Goal: Task Accomplishment & Management: Use online tool/utility

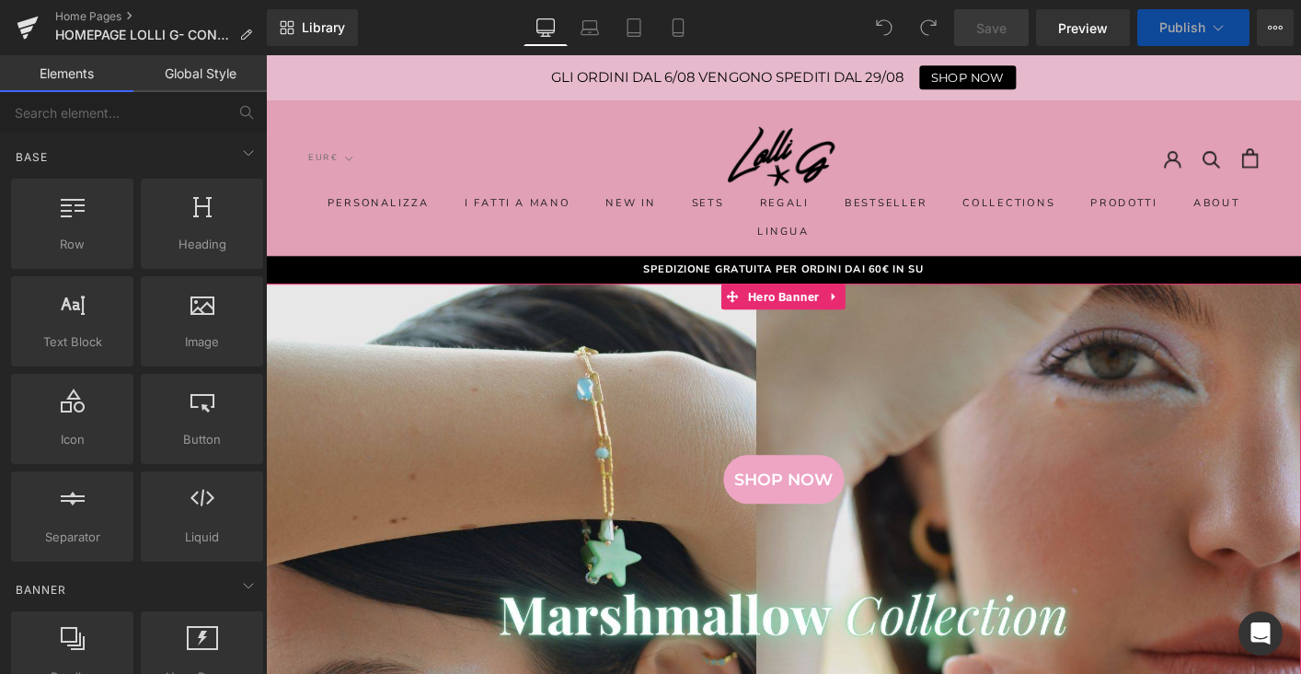
click at [731, 433] on div at bounding box center [823, 621] width 1114 height 641
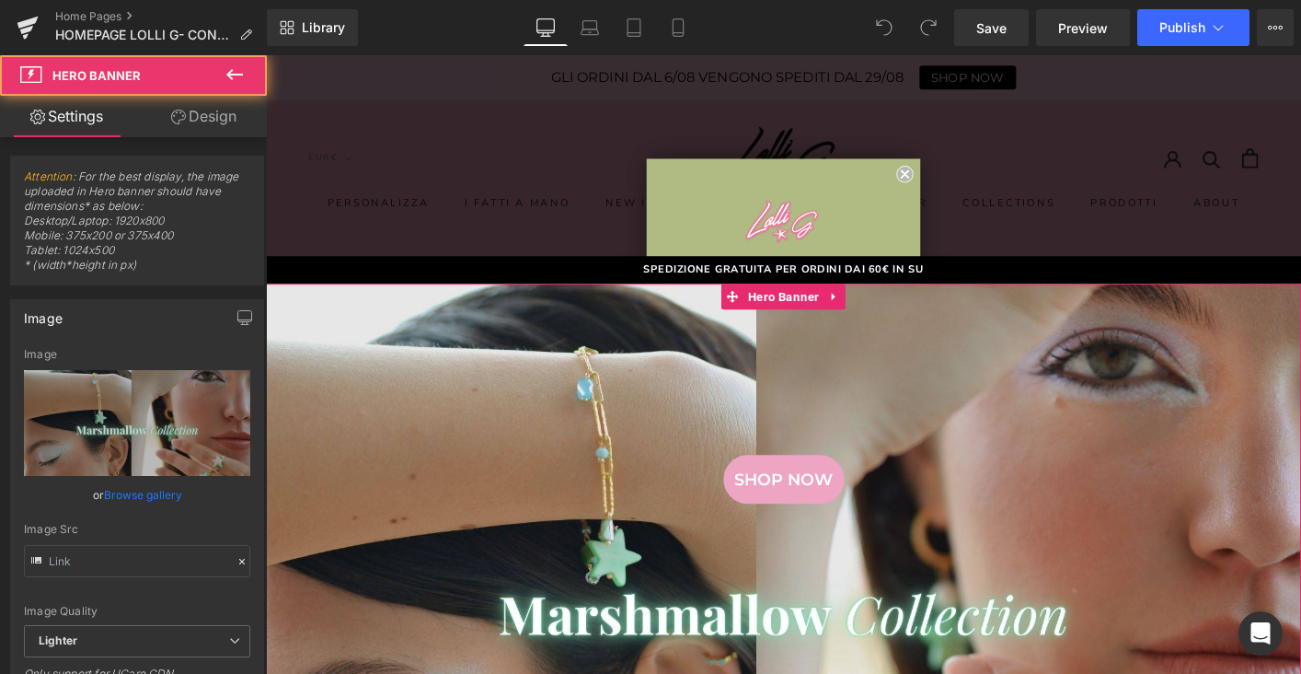
click at [697, 332] on div at bounding box center [823, 621] width 1114 height 641
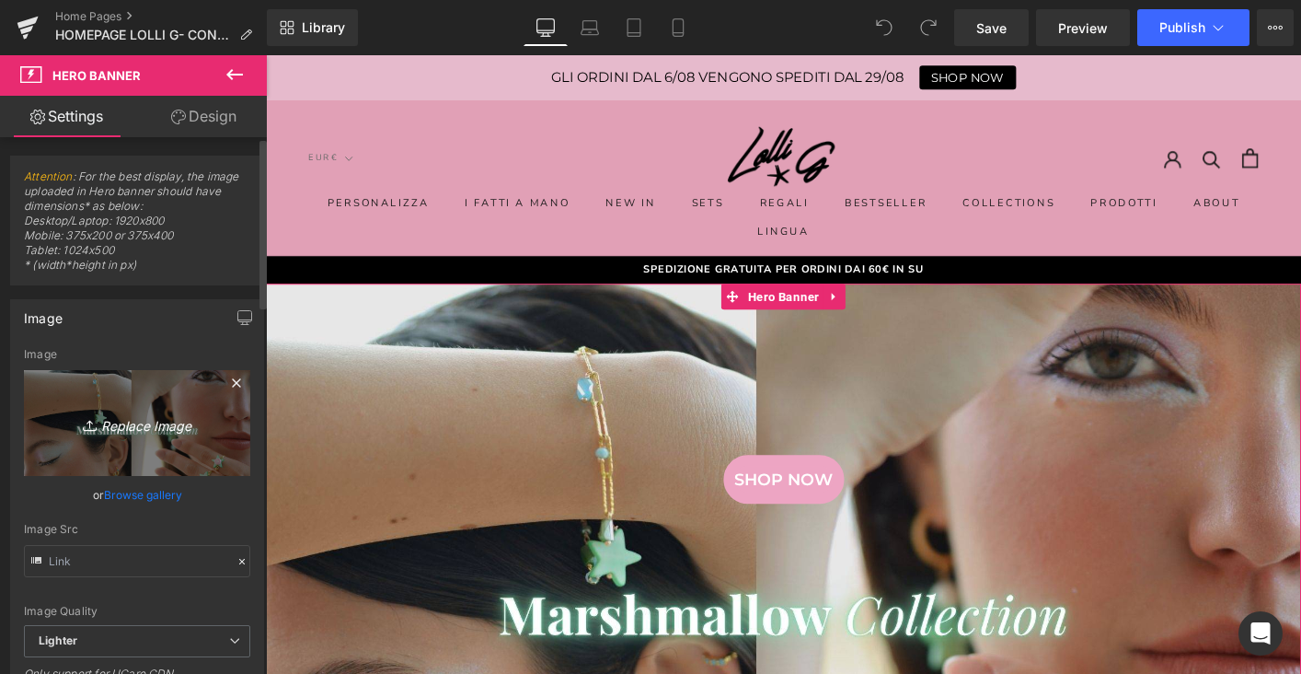
click at [130, 416] on icon "Replace Image" at bounding box center [137, 422] width 147 height 23
type input "C:\fakepath\DA SOLA.jpg"
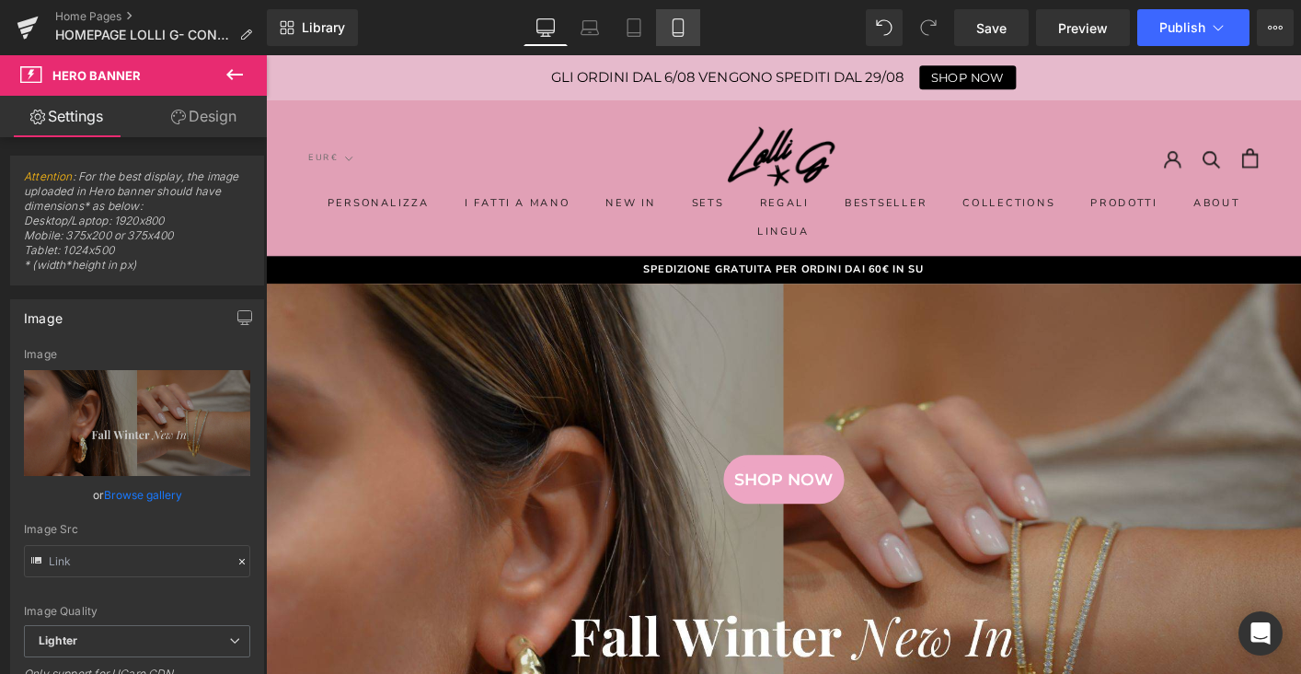
click at [692, 23] on link "Mobile" at bounding box center [678, 27] width 44 height 37
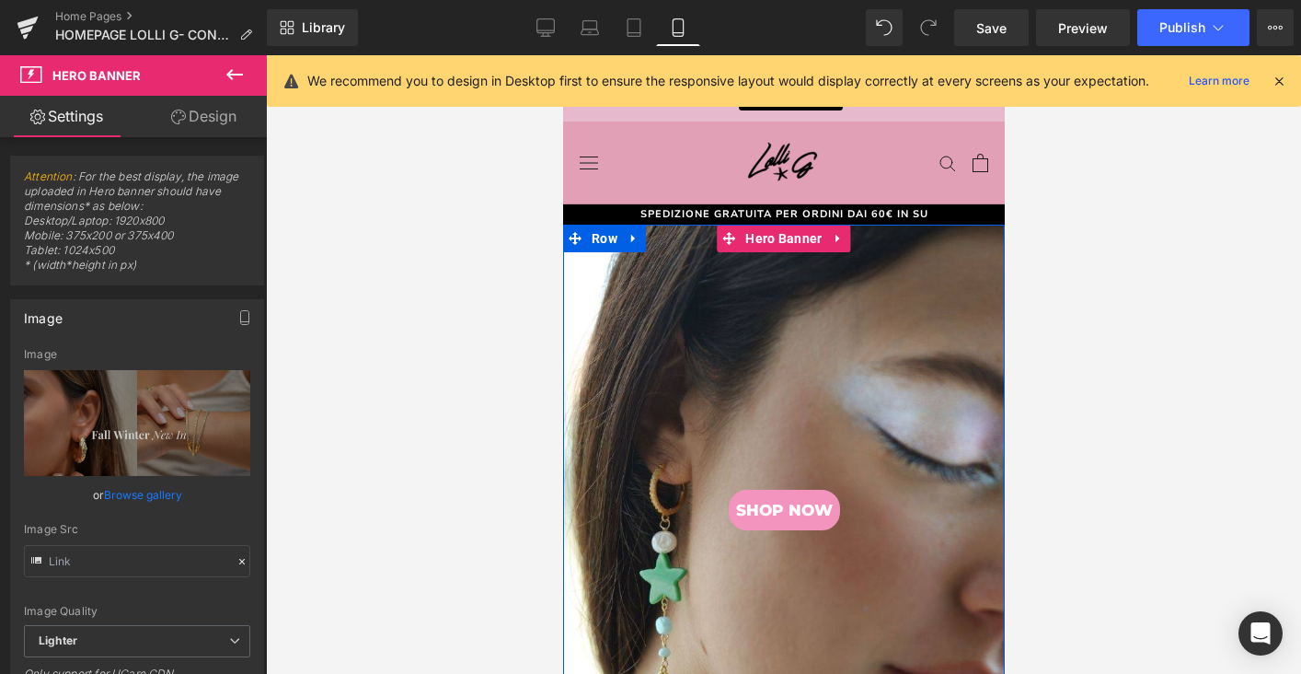
click at [733, 361] on div at bounding box center [783, 603] width 442 height 756
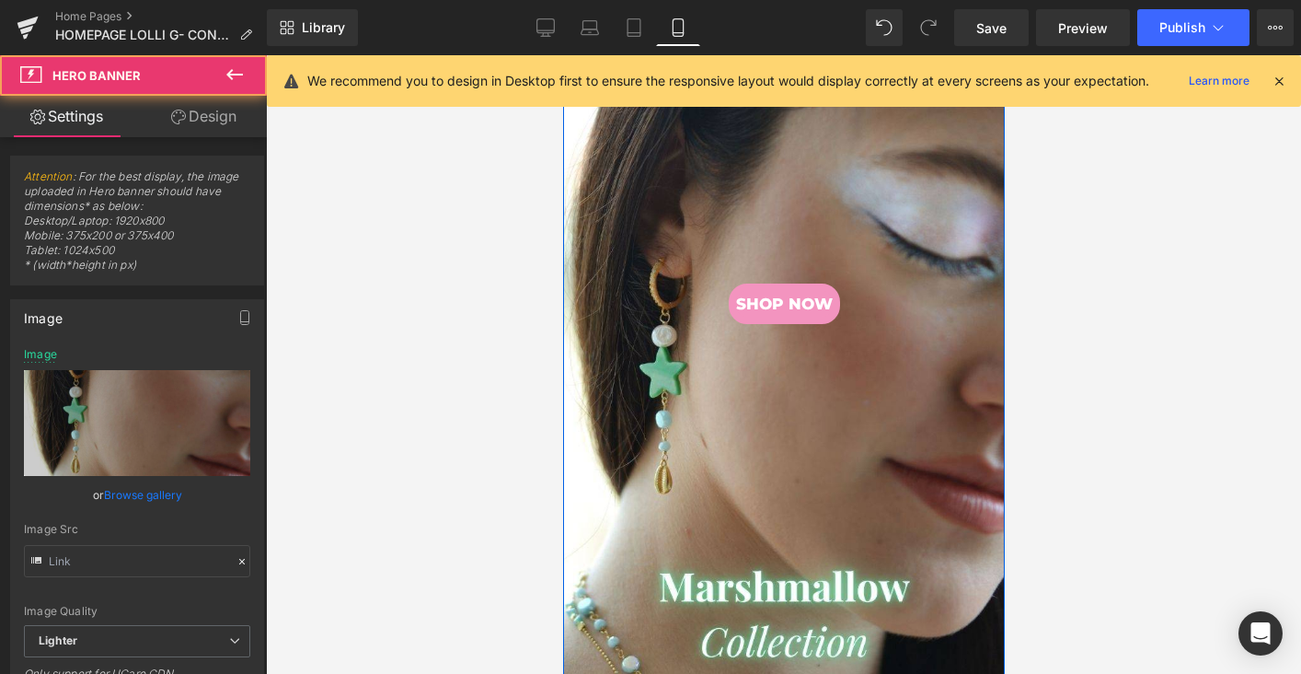
scroll to position [341, 0]
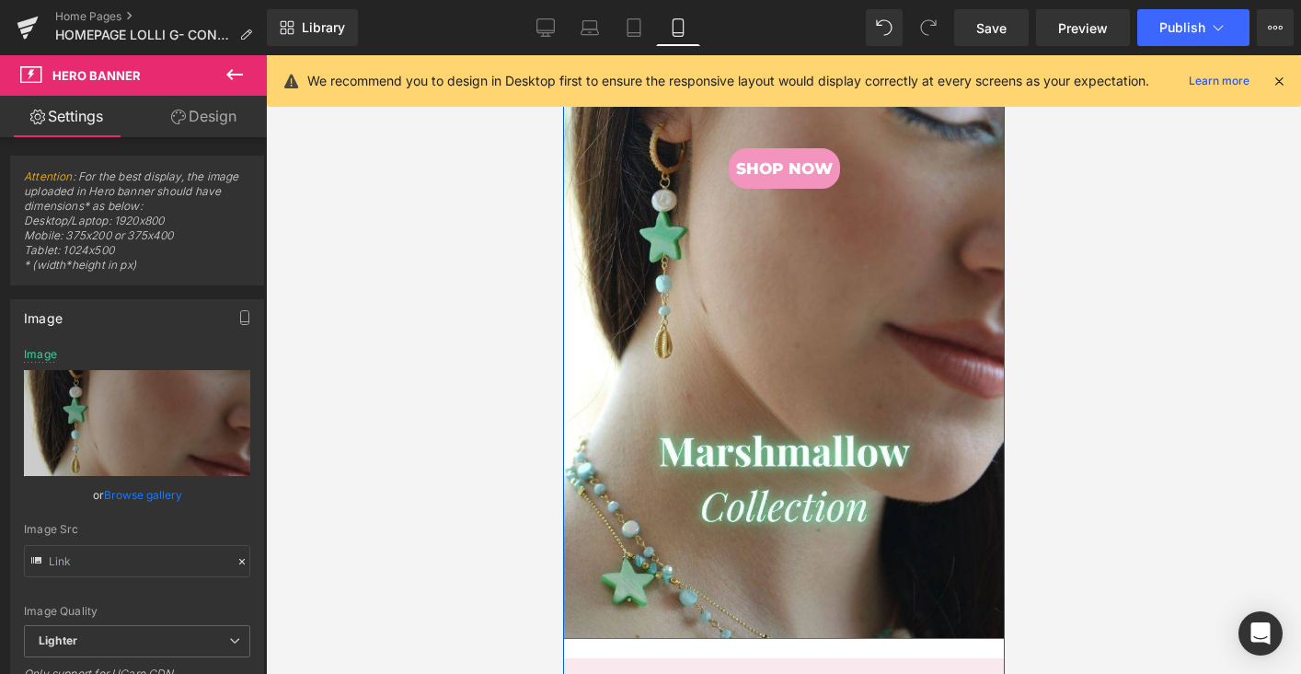
click at [726, 319] on div at bounding box center [783, 261] width 442 height 756
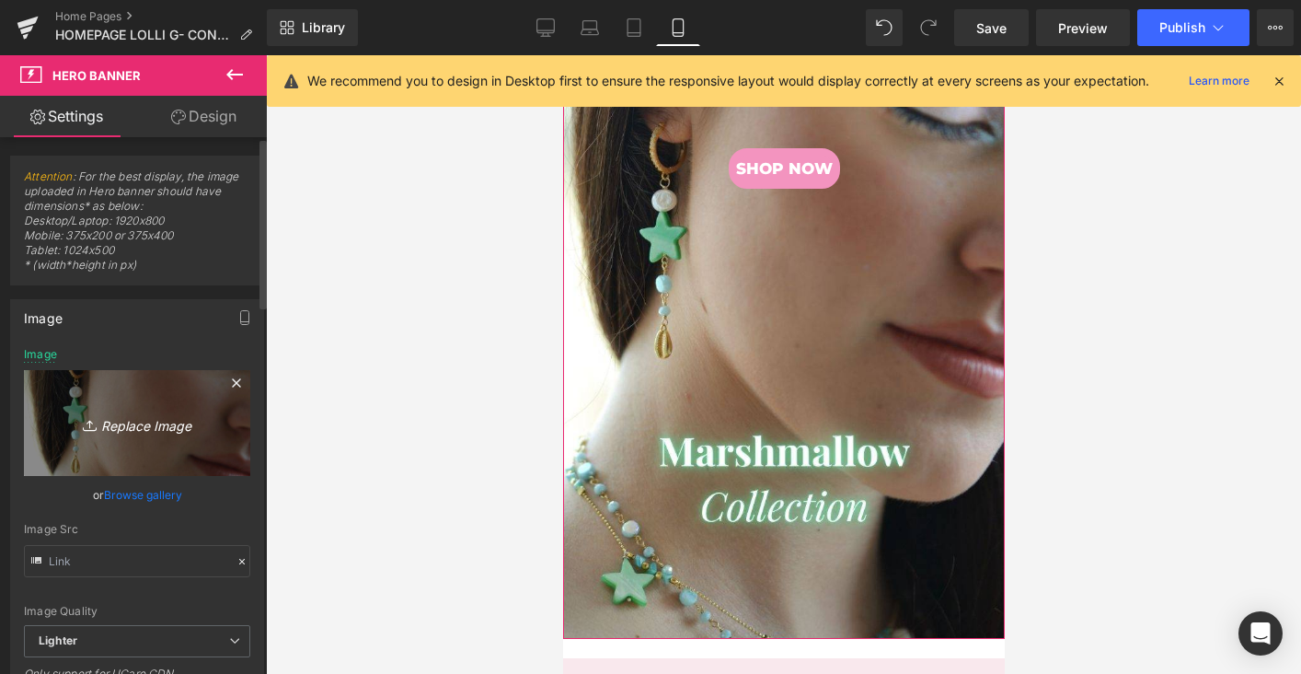
click at [114, 438] on link "Replace Image" at bounding box center [137, 423] width 226 height 106
type input "C:\fakepath\BLACK.jpg"
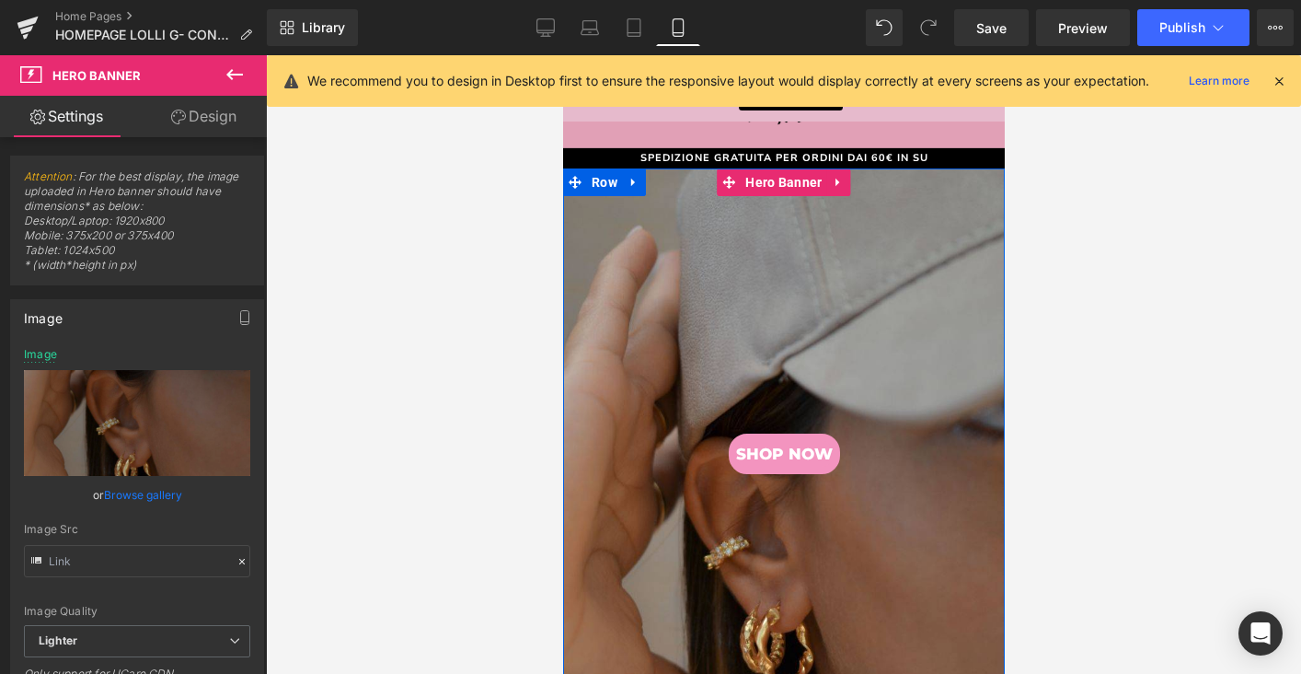
scroll to position [0, 0]
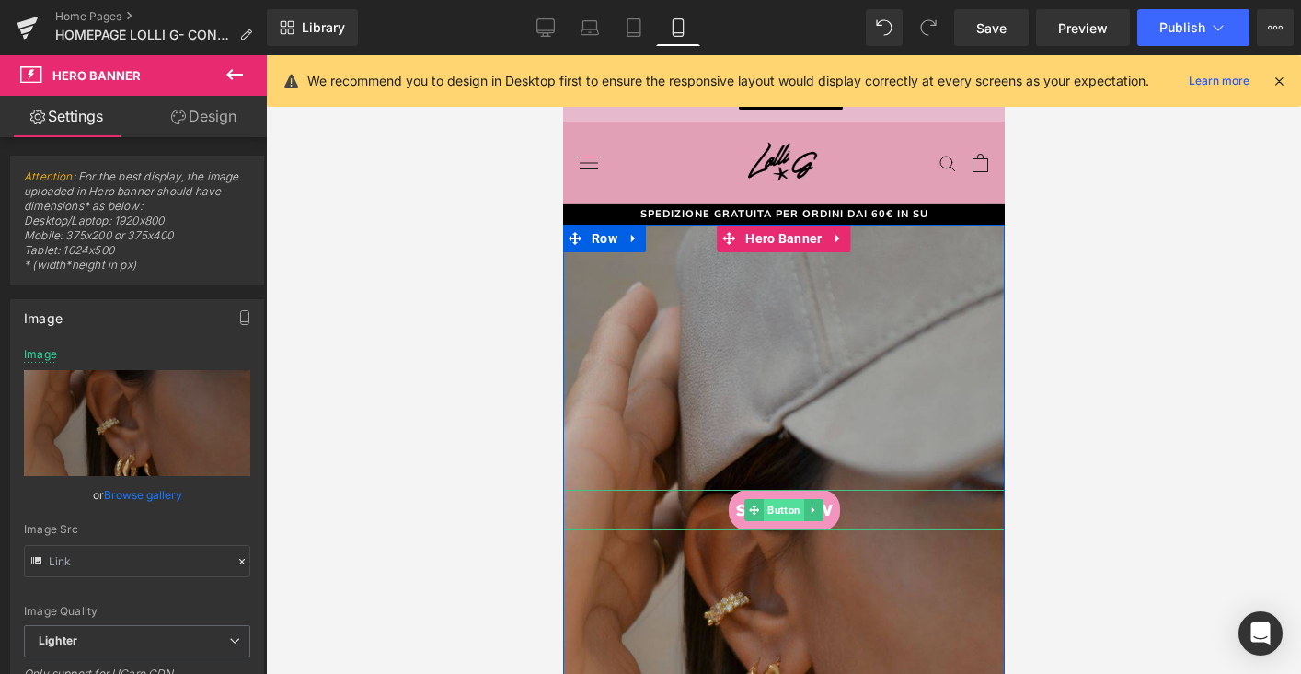
click at [799, 504] on span "Button" at bounding box center [783, 510] width 40 height 22
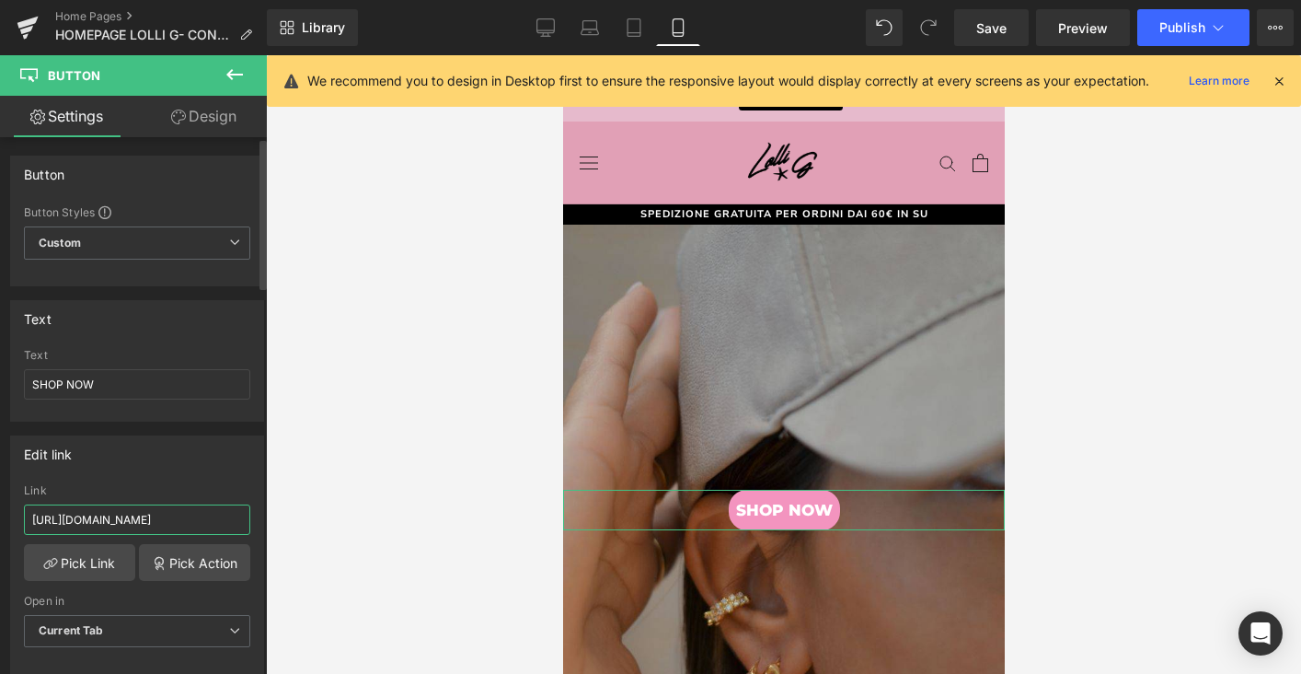
click at [103, 521] on input "[URL][DOMAIN_NAME]" at bounding box center [137, 519] width 226 height 30
paste input "fall-winter-21"
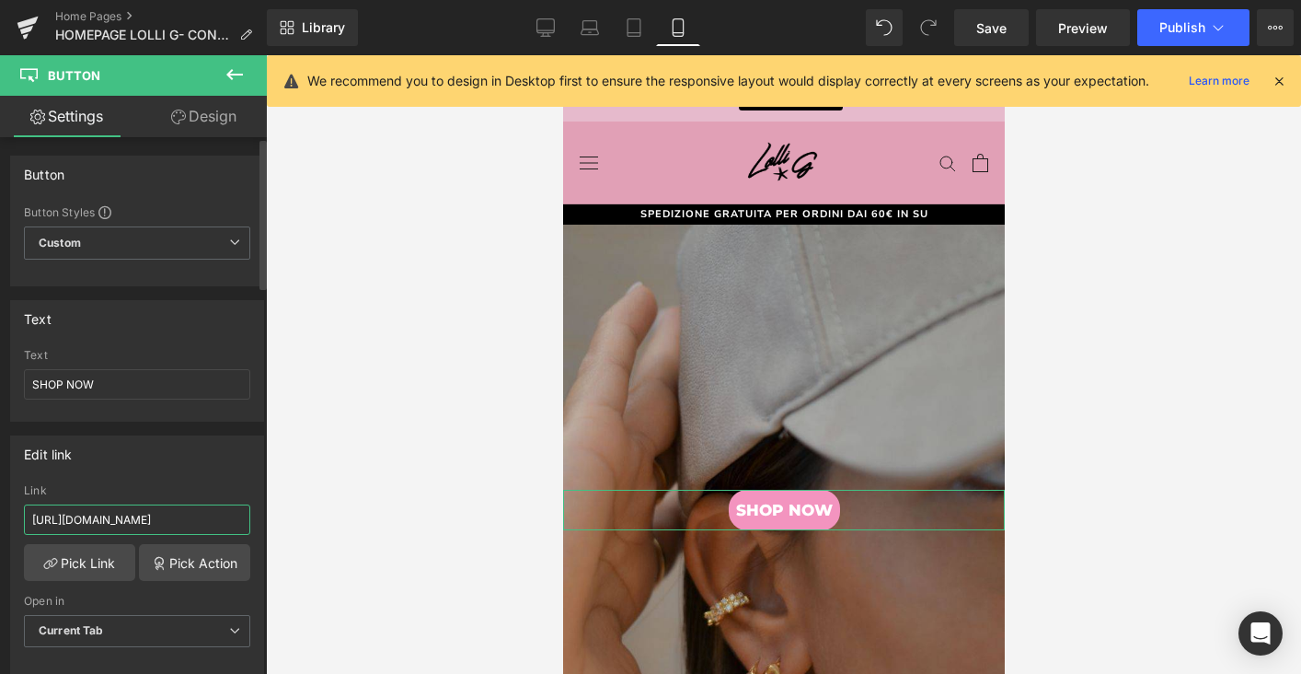
type input "[URL][DOMAIN_NAME]"
click at [133, 457] on div "Edit link" at bounding box center [137, 453] width 252 height 35
click at [552, 37] on link "Desktop" at bounding box center [546, 27] width 44 height 37
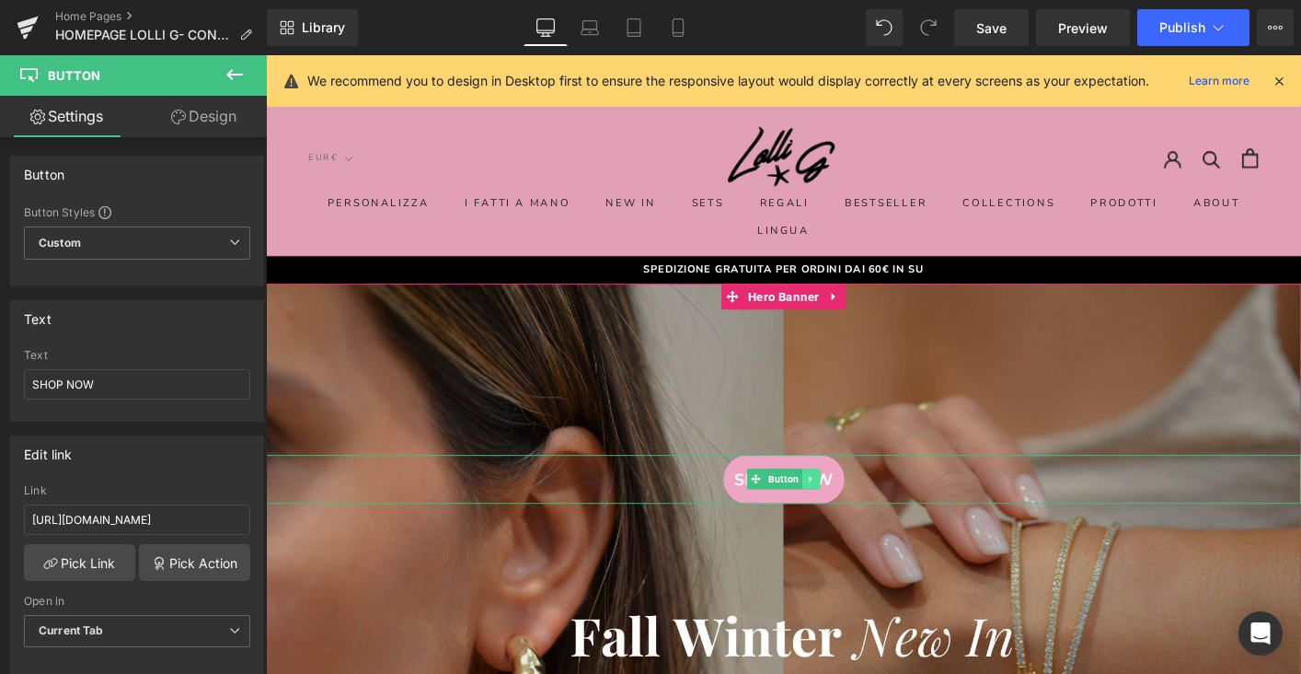
click at [858, 516] on link at bounding box center [852, 511] width 19 height 22
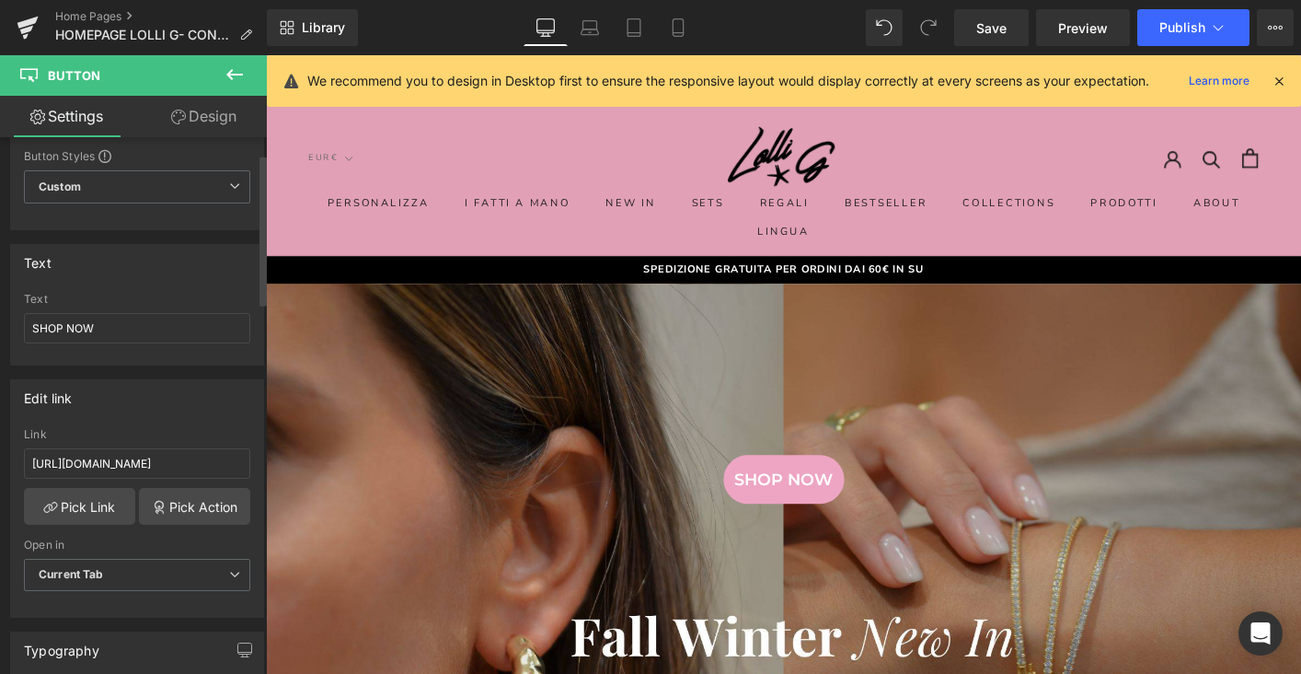
scroll to position [58, 0]
click at [187, 458] on input "[URL][DOMAIN_NAME]" at bounding box center [137, 461] width 226 height 30
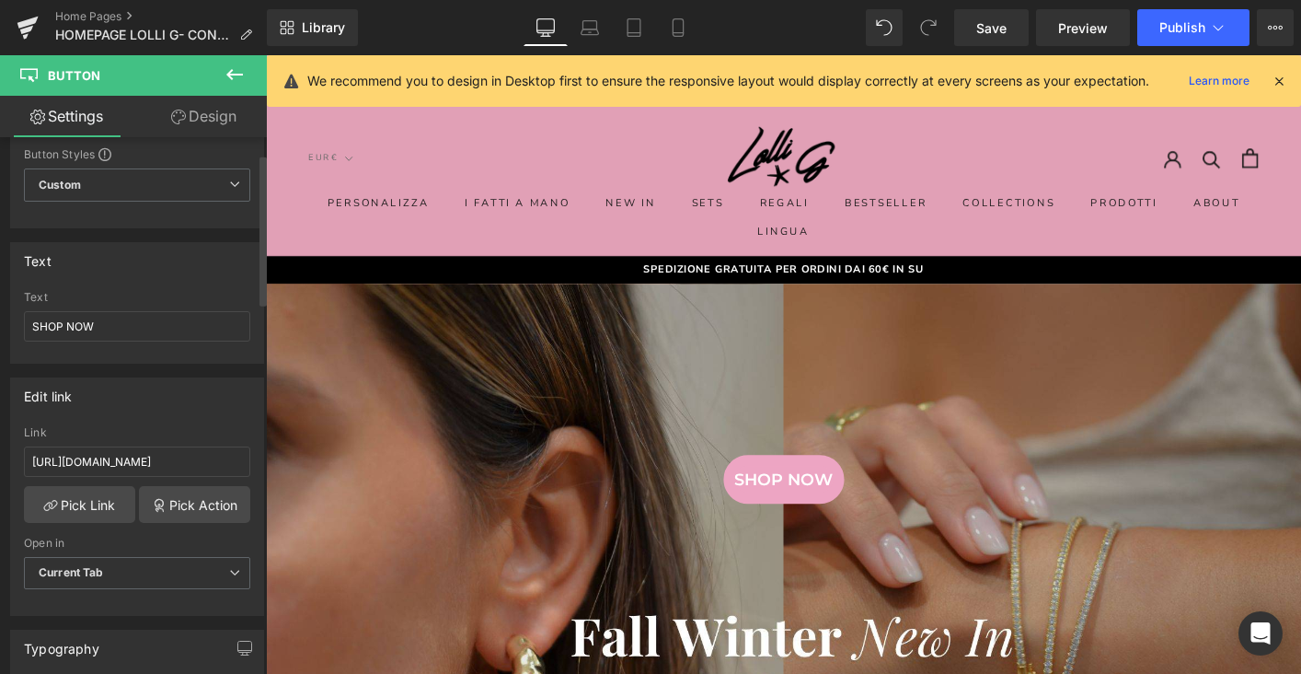
click at [179, 391] on div "Edit link" at bounding box center [137, 395] width 252 height 35
click at [227, 75] on icon at bounding box center [235, 75] width 22 height 22
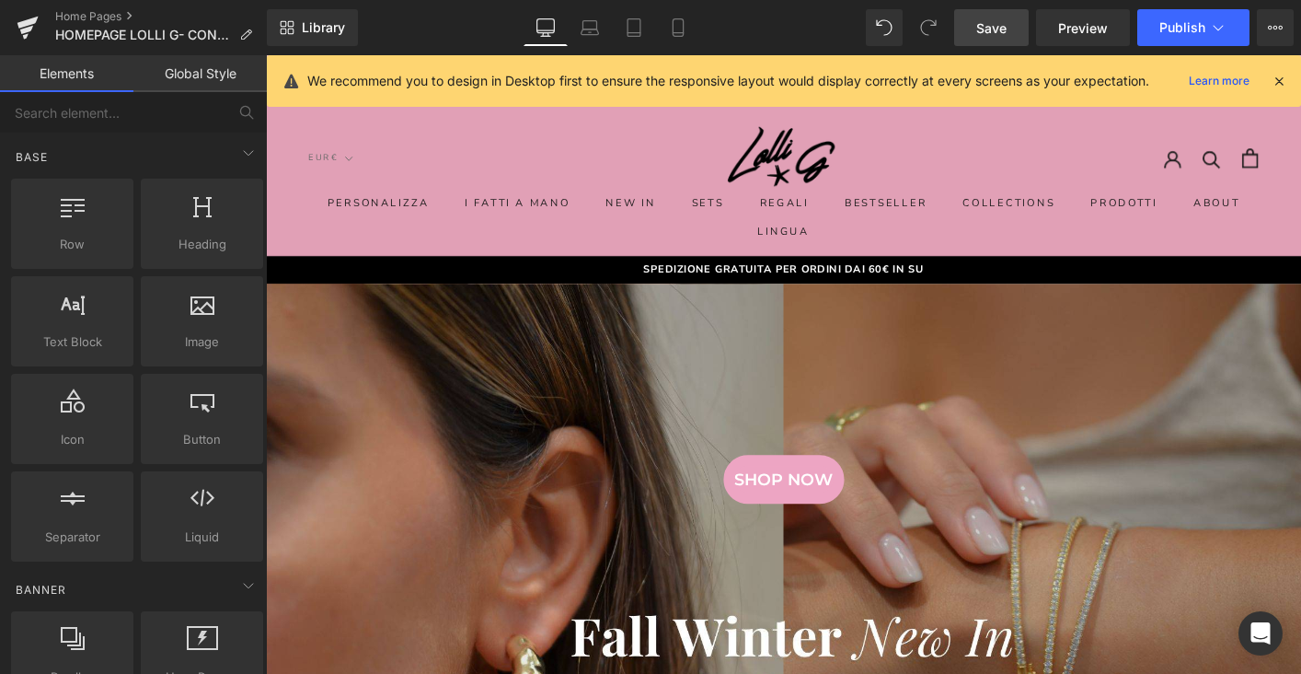
click at [993, 21] on span "Save" at bounding box center [991, 27] width 30 height 19
click at [686, 45] on link "Mobile" at bounding box center [678, 27] width 44 height 37
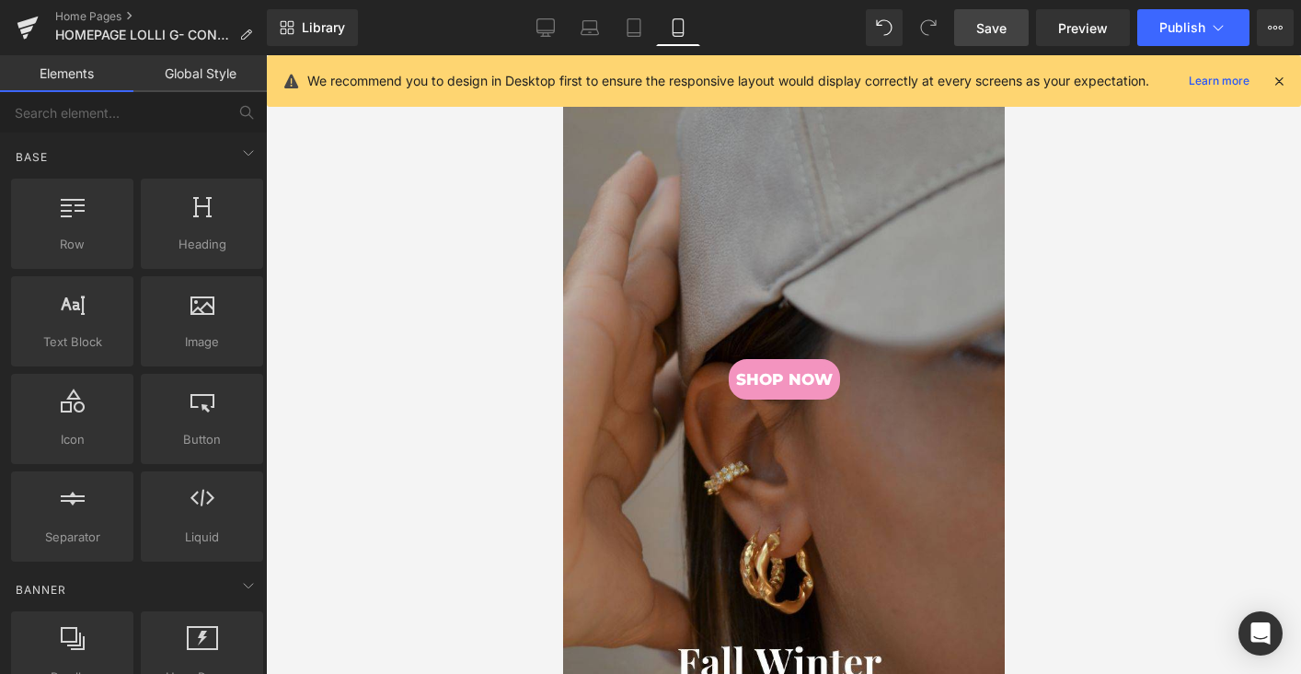
scroll to position [149, 0]
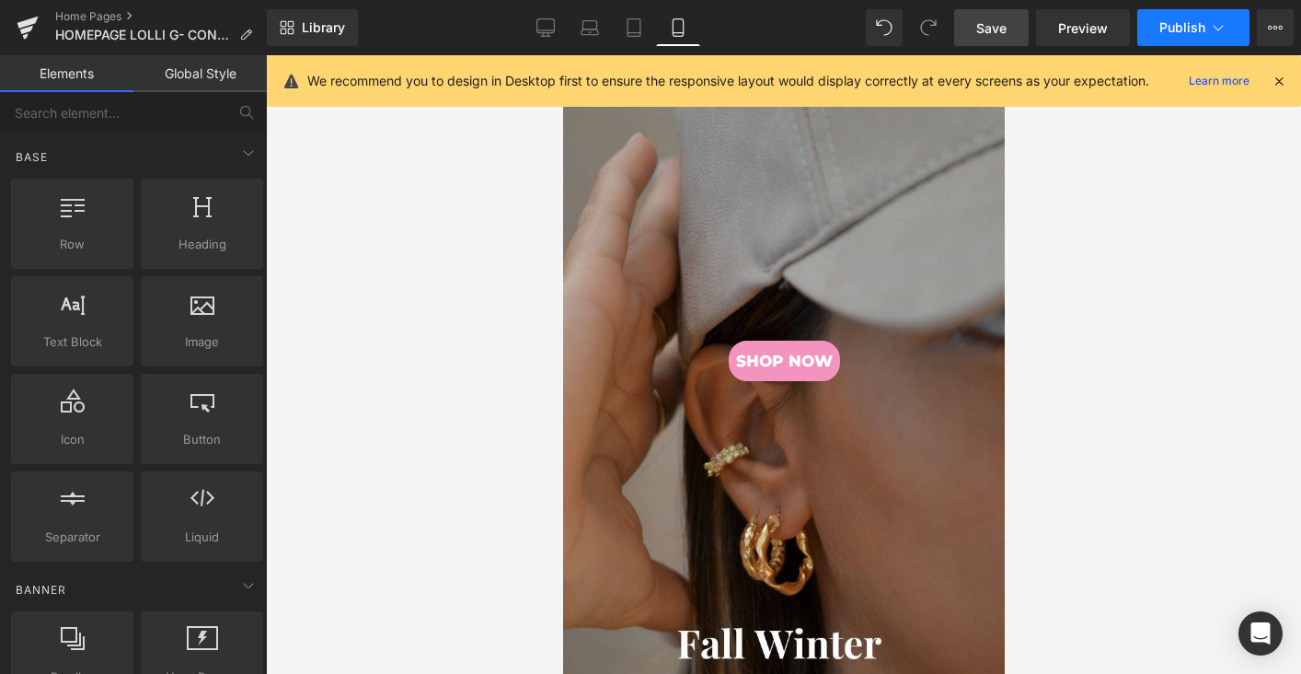
click at [1179, 18] on button "Publish" at bounding box center [1194, 27] width 112 height 37
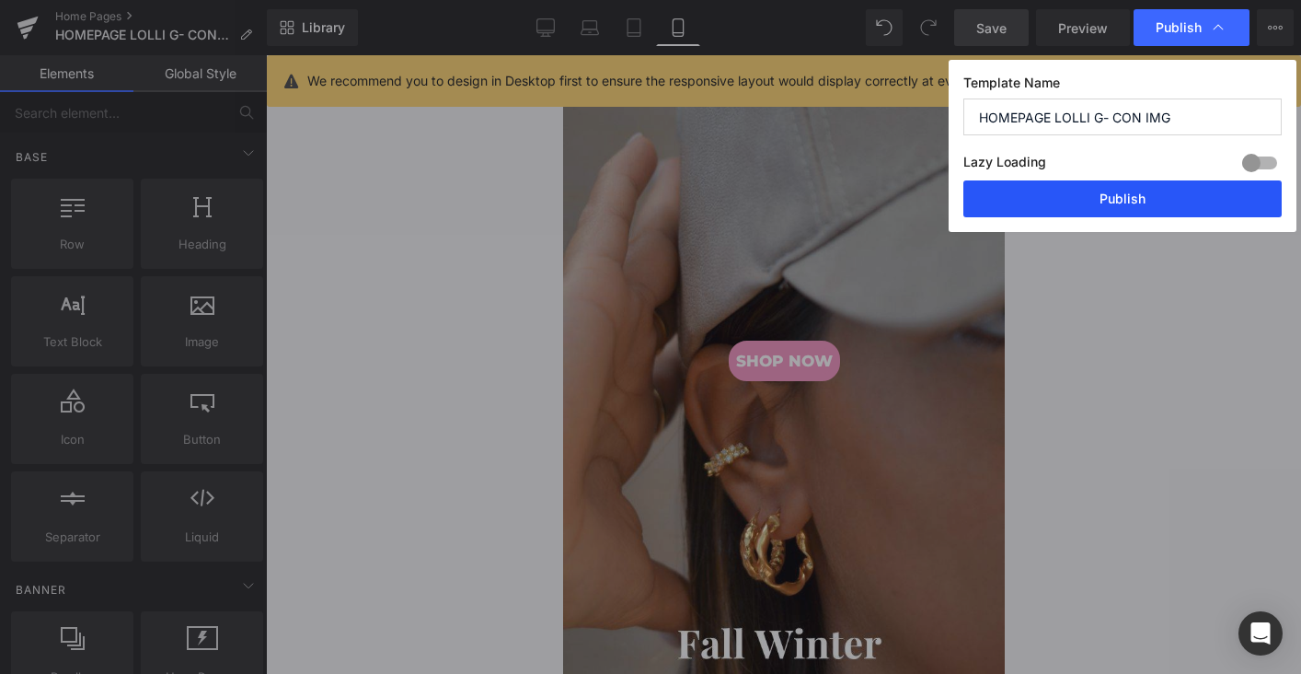
click at [1087, 195] on button "Publish" at bounding box center [1123, 198] width 318 height 37
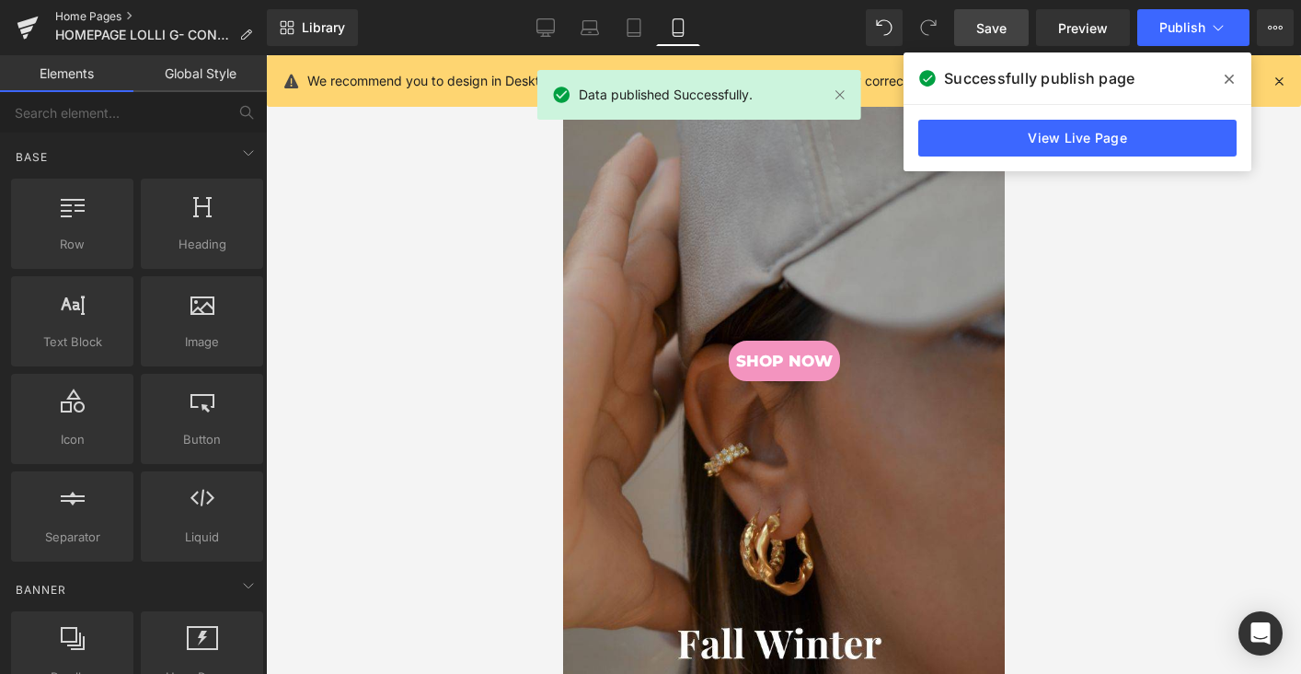
click at [112, 19] on link "Home Pages" at bounding box center [161, 16] width 212 height 15
